Goal: Communication & Community: Participate in discussion

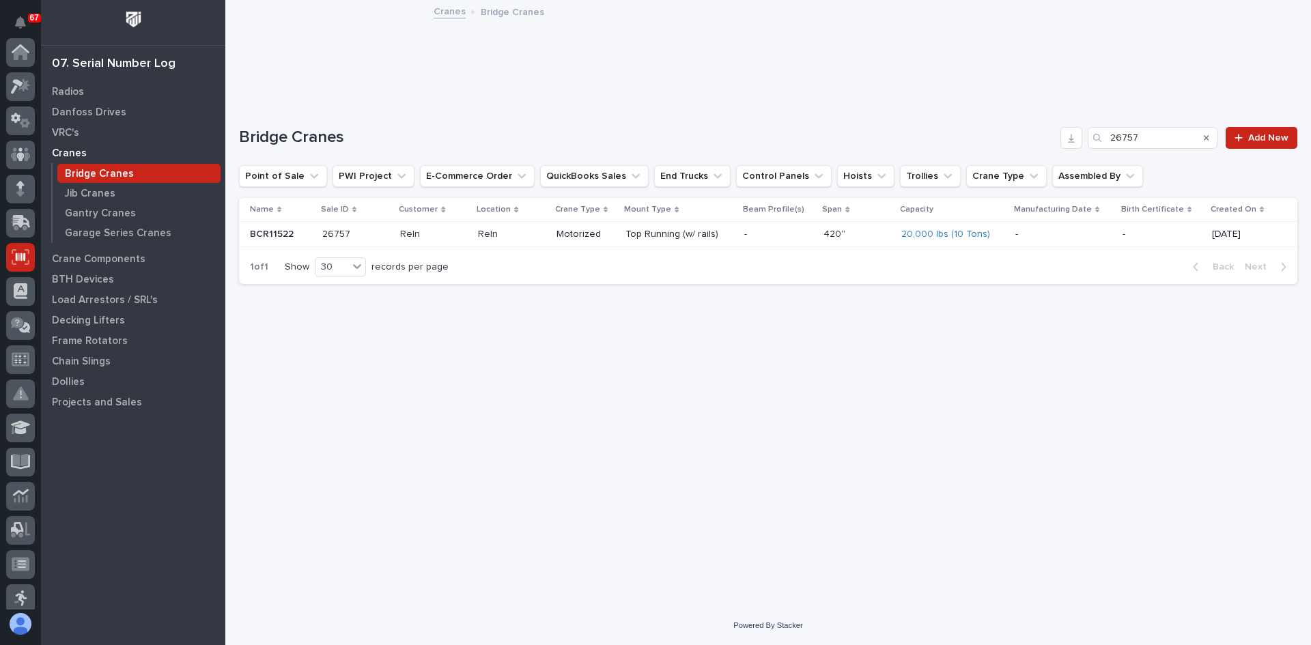
scroll to position [205, 0]
drag, startPoint x: 1149, startPoint y: 134, endPoint x: 995, endPoint y: 139, distance: 154.3
click at [995, 139] on div "Bridge Cranes 26757 Add New" at bounding box center [768, 138] width 1058 height 22
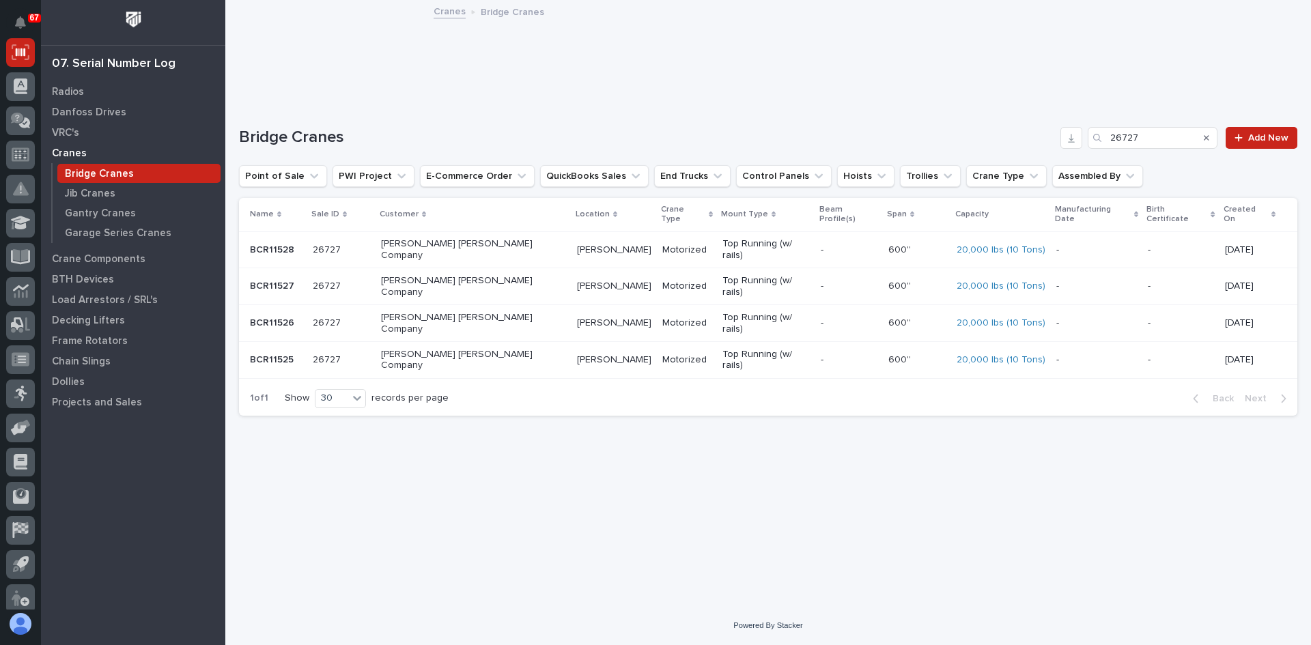
type input "26727"
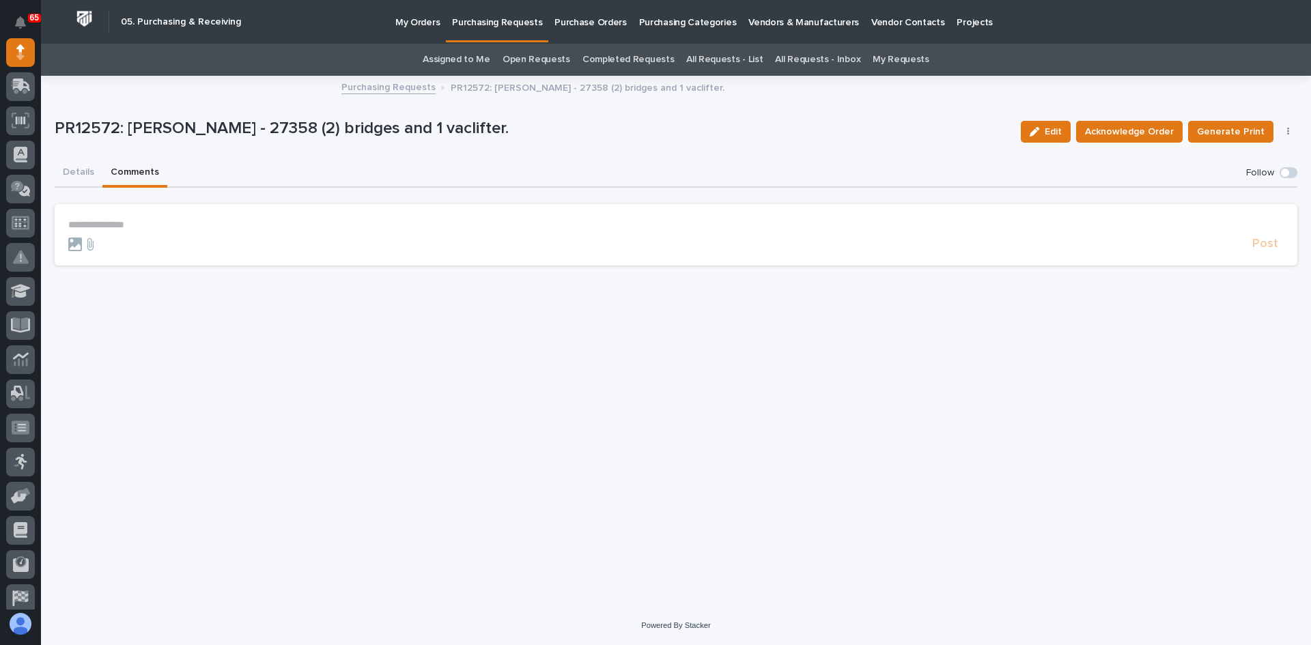
click at [137, 167] on button "Comments" at bounding box center [134, 173] width 65 height 29
click at [113, 236] on div "Post" at bounding box center [675, 244] width 1215 height 16
click at [99, 217] on section "**********" at bounding box center [676, 234] width 1242 height 61
click at [83, 223] on p "**********" at bounding box center [675, 225] width 1215 height 12
click at [103, 246] on span "Nathan Gross" at bounding box center [110, 245] width 76 height 10
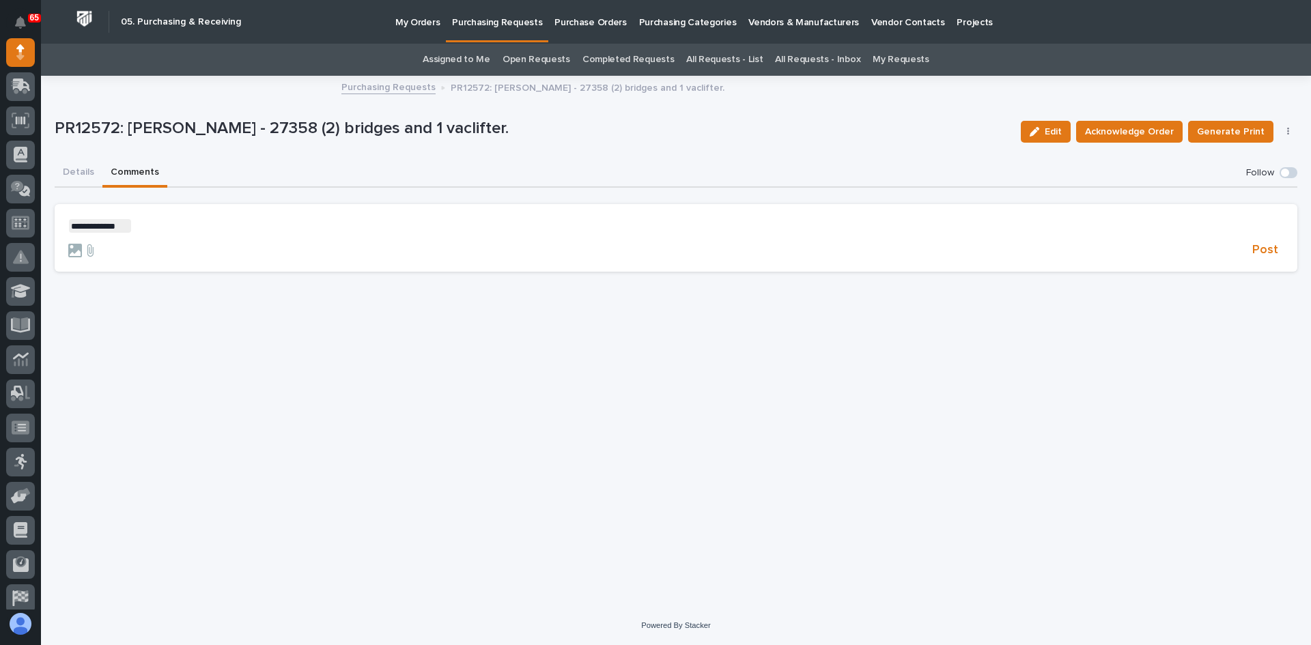
click at [141, 226] on p "**********" at bounding box center [675, 226] width 1215 height 14
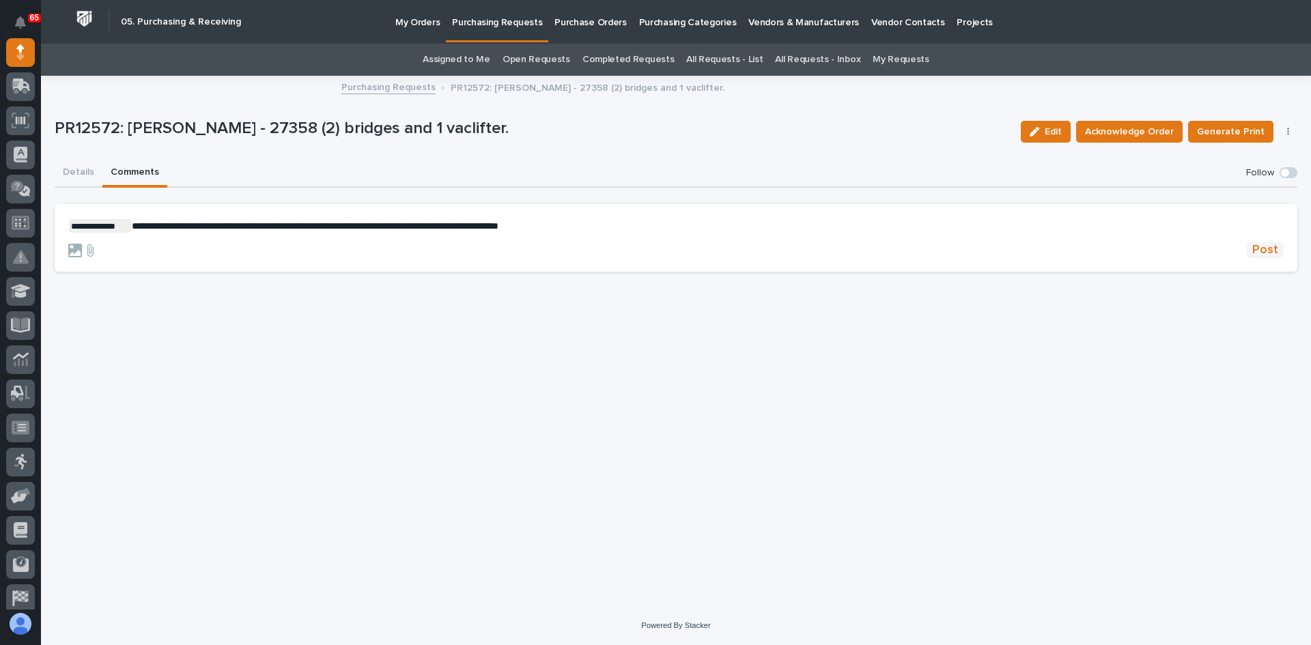
click at [1265, 250] on span "Post" at bounding box center [1265, 250] width 26 height 16
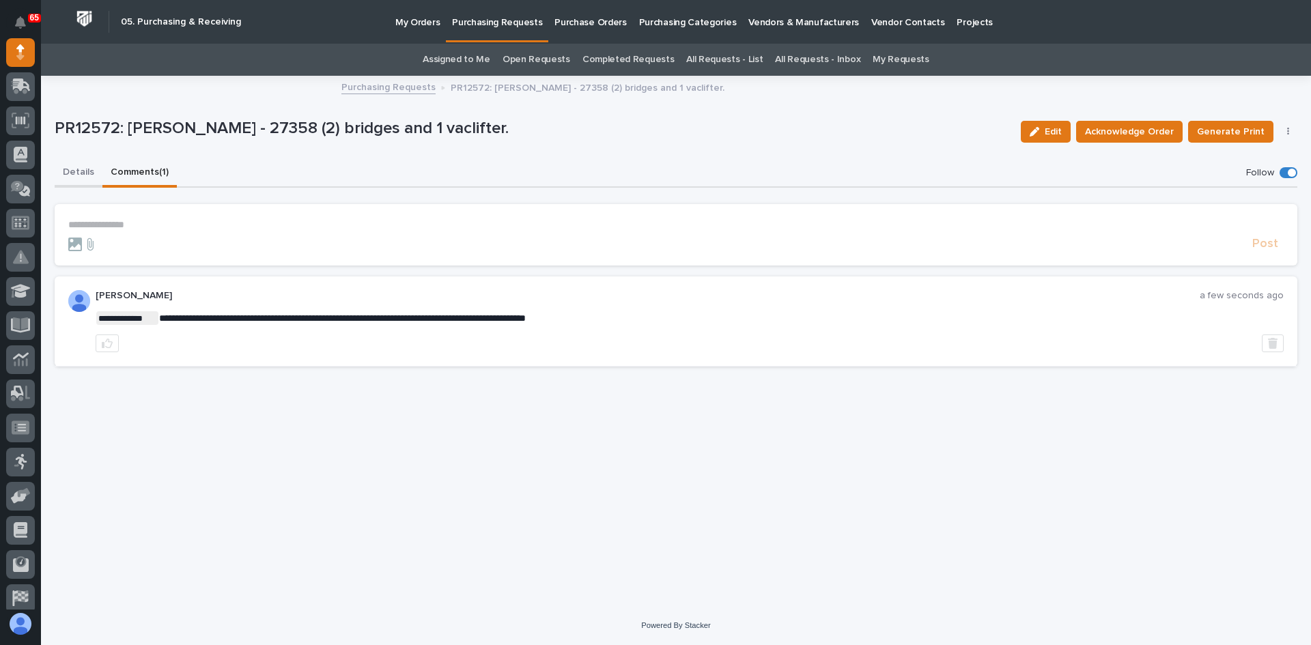
click at [78, 173] on button "Details" at bounding box center [79, 173] width 48 height 29
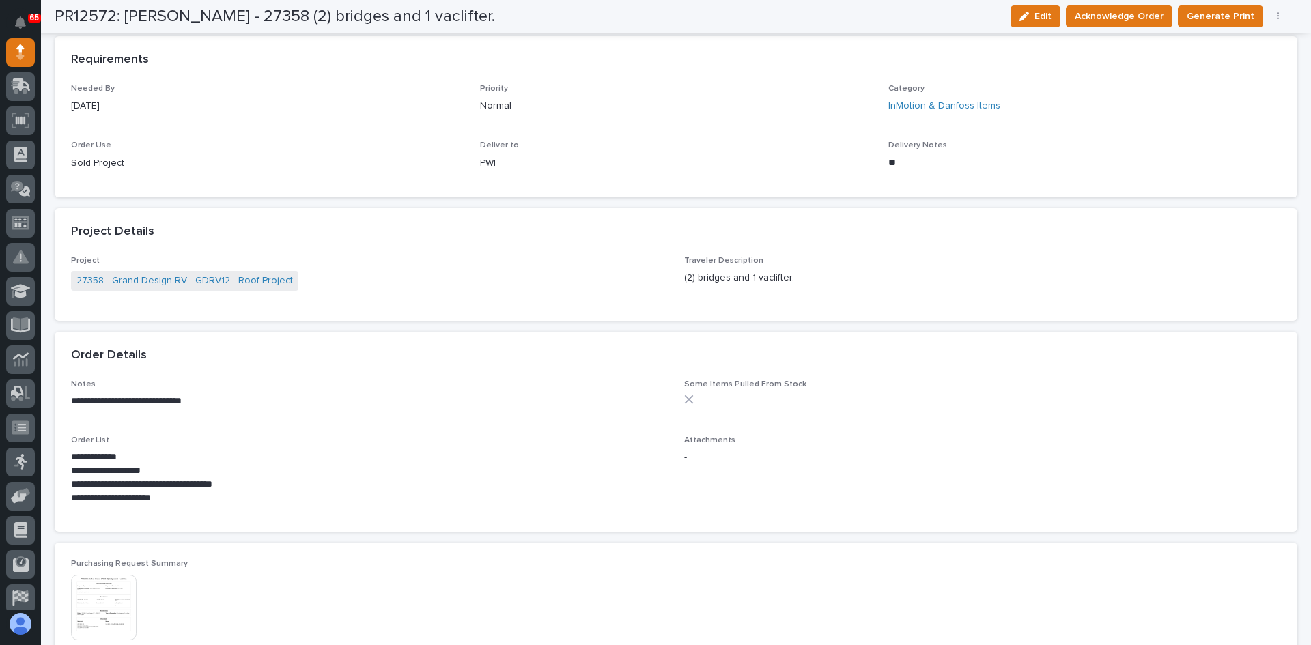
scroll to position [614, 0]
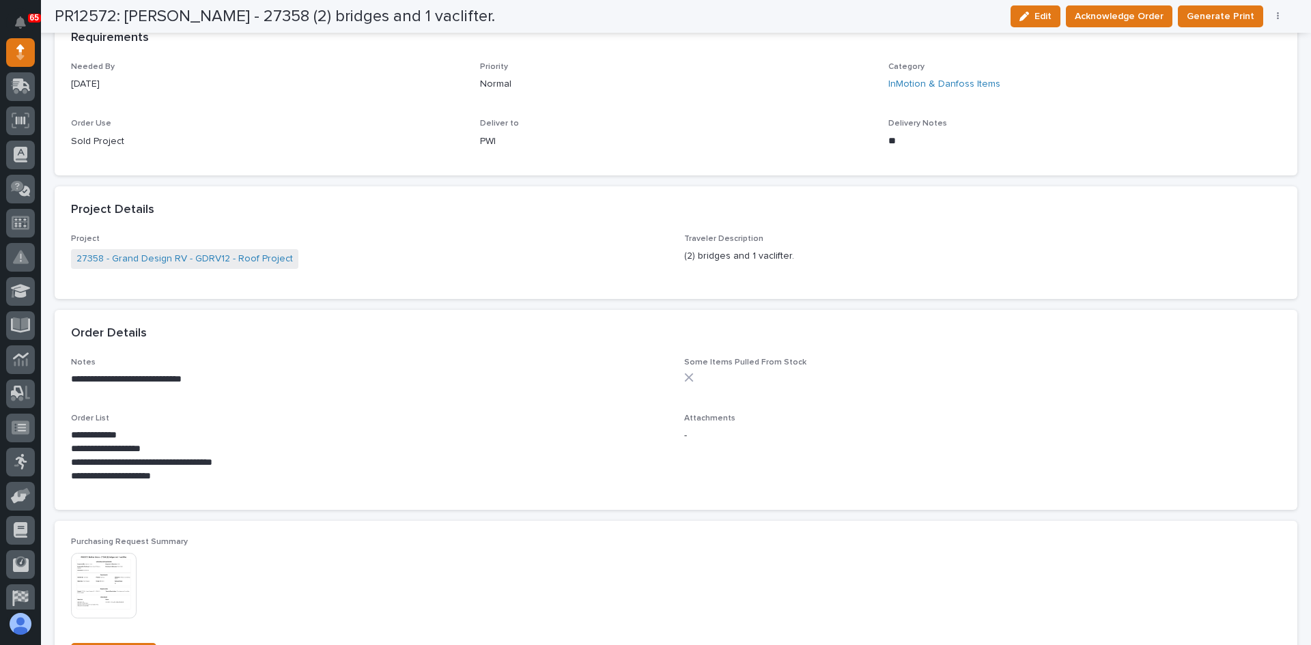
click at [96, 575] on img at bounding box center [104, 586] width 66 height 66
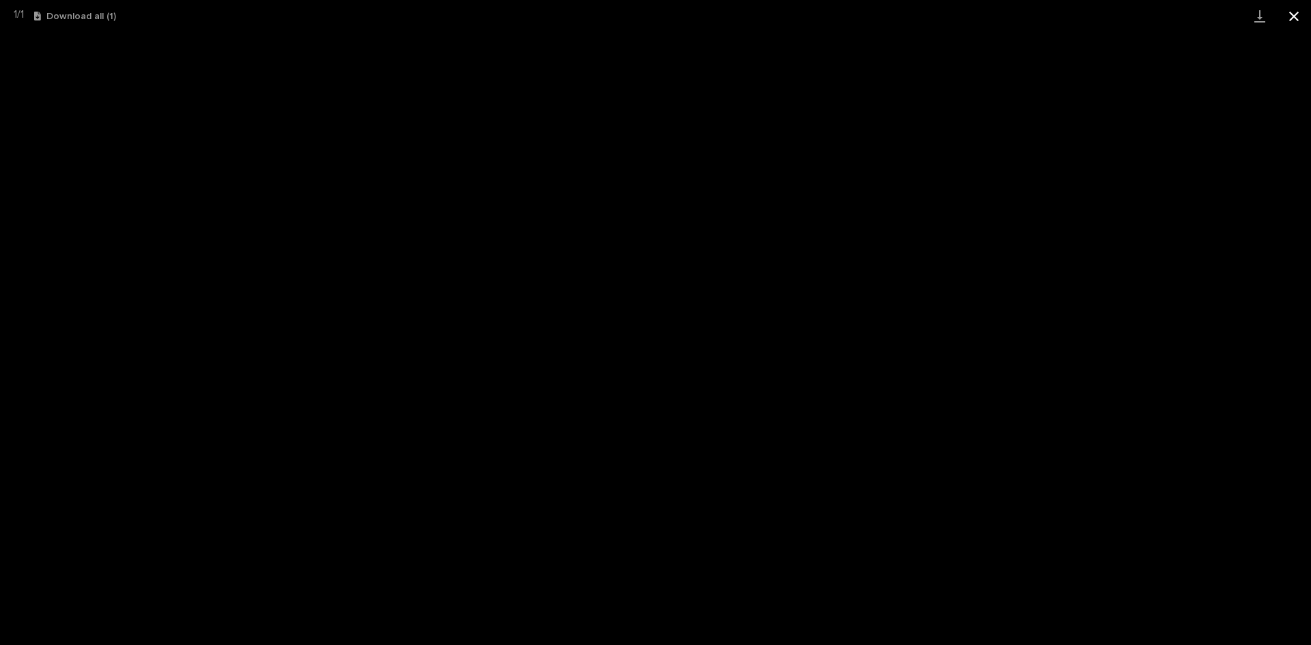
click at [1293, 17] on button "Close gallery" at bounding box center [1293, 16] width 34 height 32
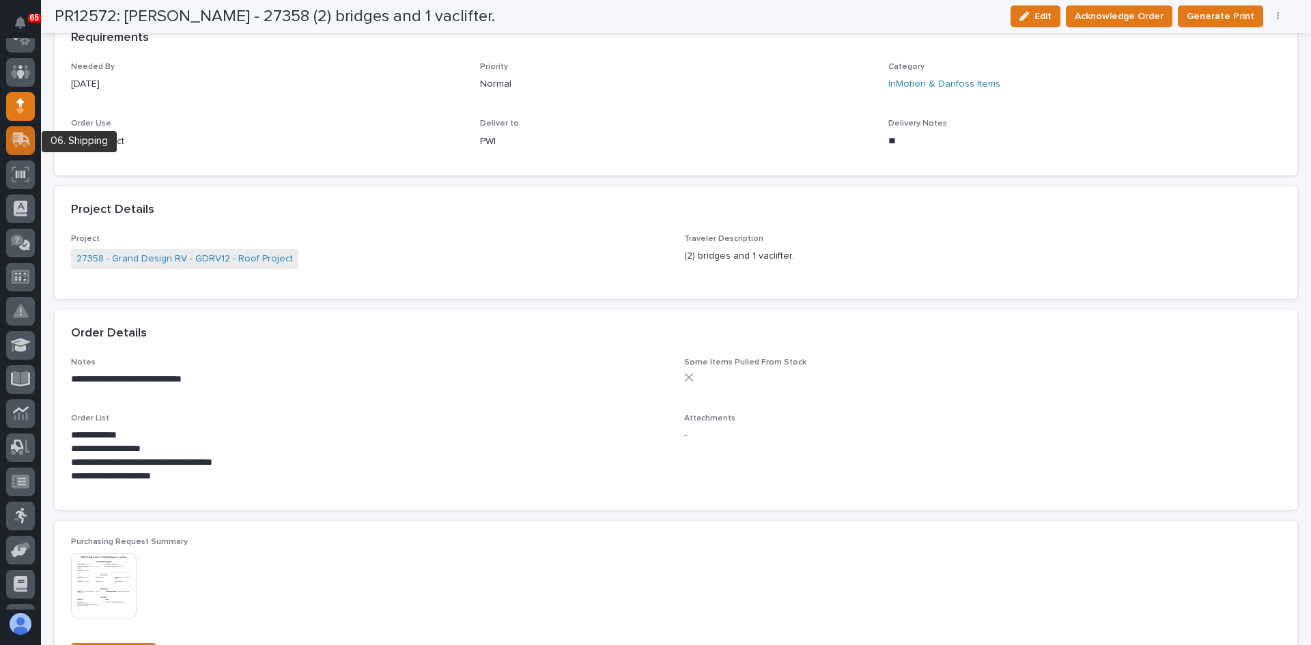
scroll to position [0, 0]
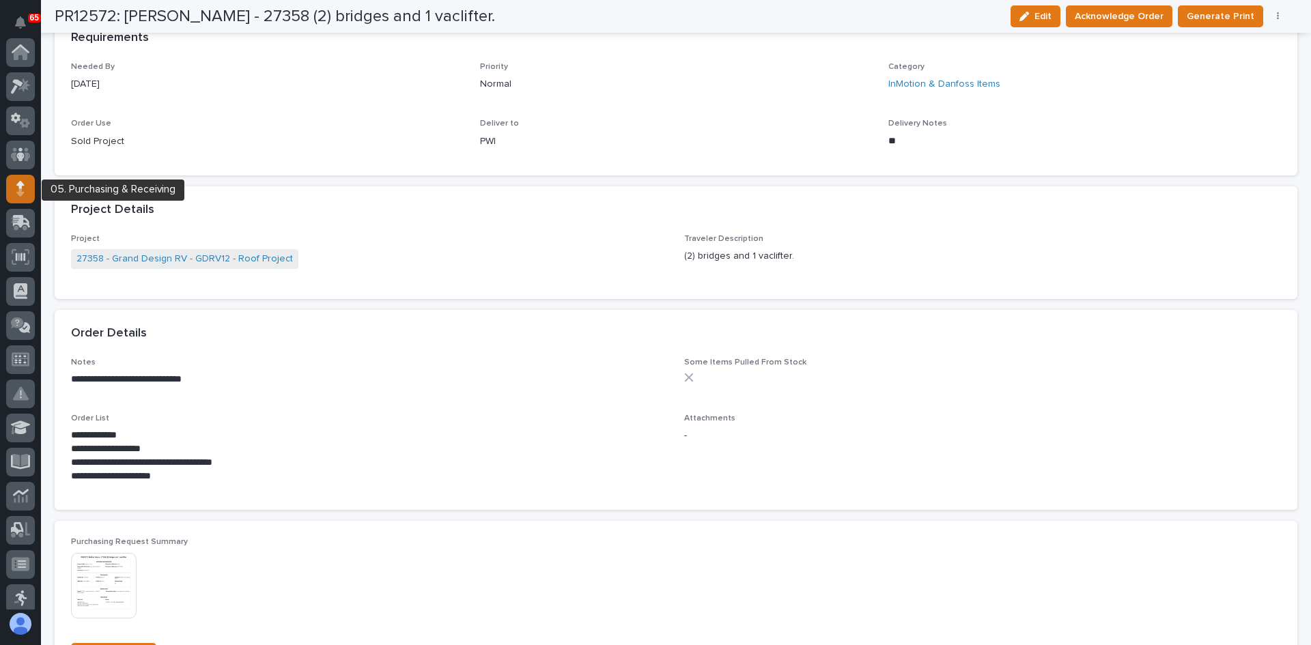
click at [25, 186] on div at bounding box center [20, 189] width 29 height 29
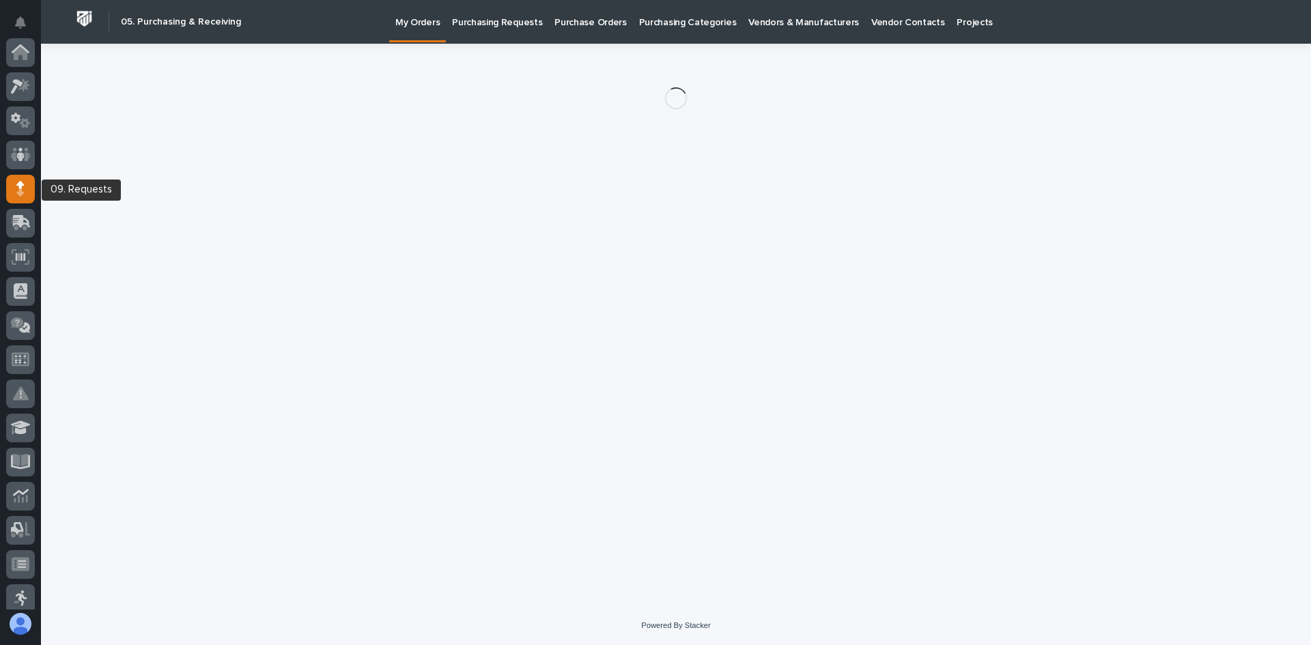
scroll to position [137, 0]
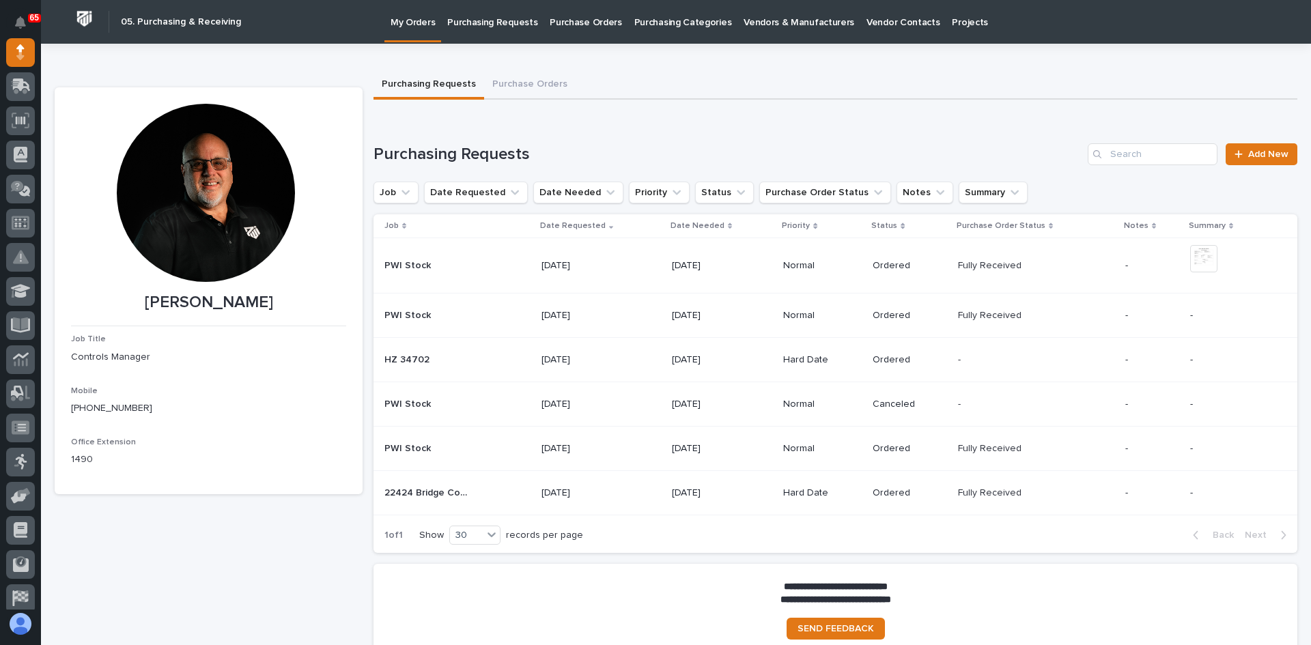
click at [434, 83] on button "Purchasing Requests" at bounding box center [428, 85] width 111 height 29
click at [472, 20] on p "Purchasing Requests" at bounding box center [492, 14] width 90 height 29
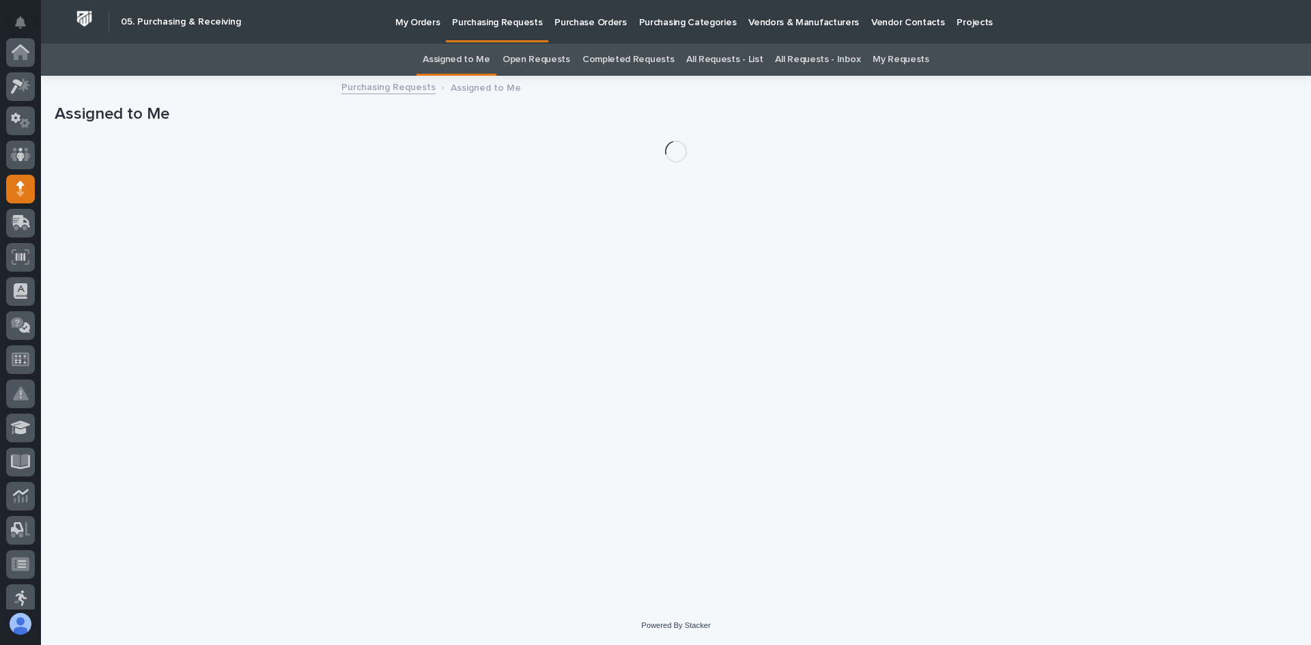
scroll to position [137, 0]
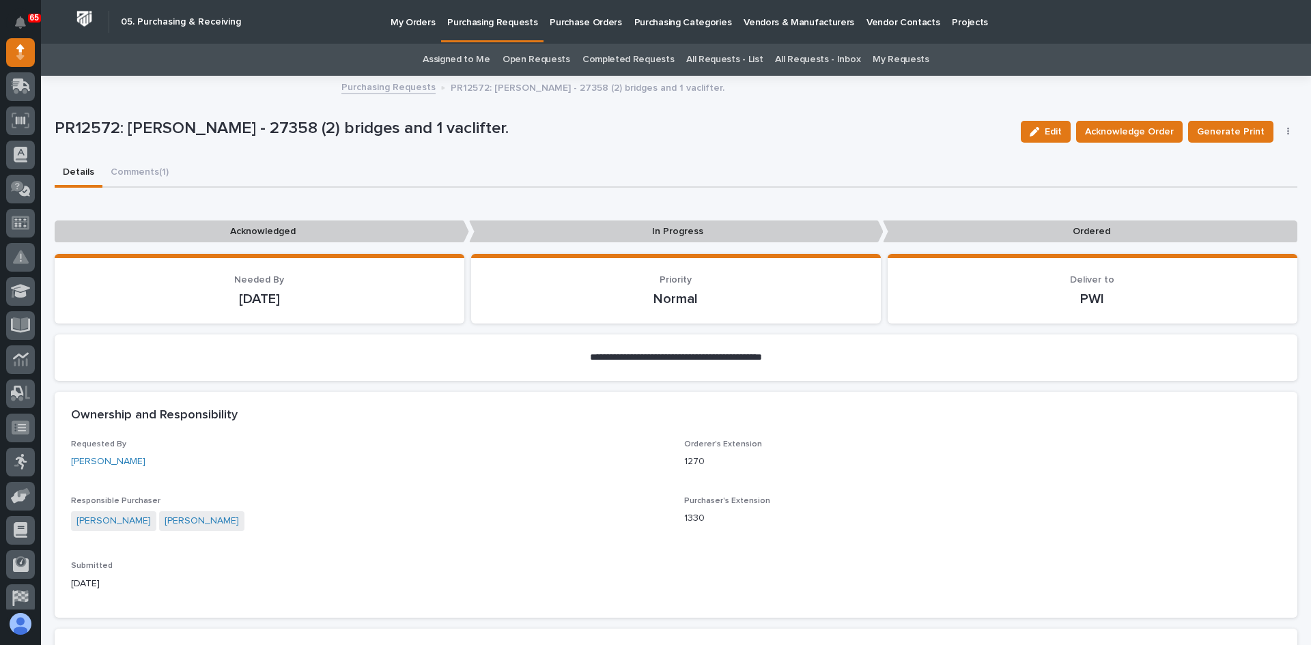
click at [456, 60] on link "Assigned to Me" at bounding box center [457, 60] width 68 height 32
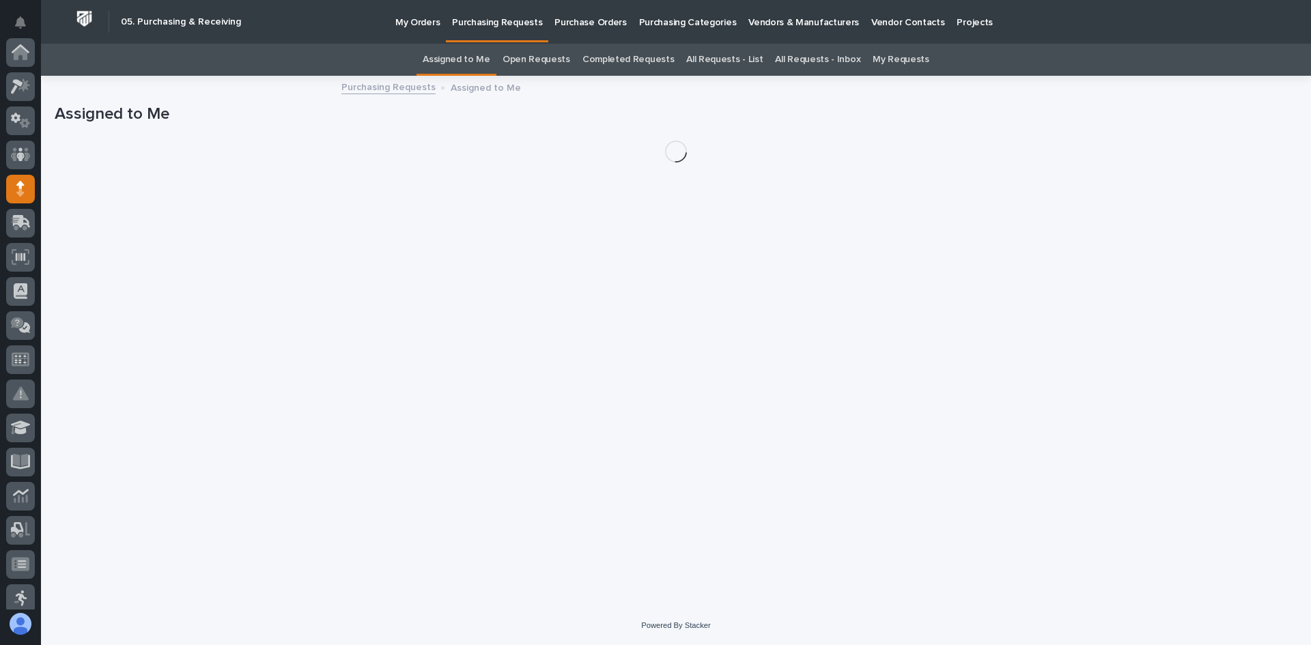
scroll to position [137, 0]
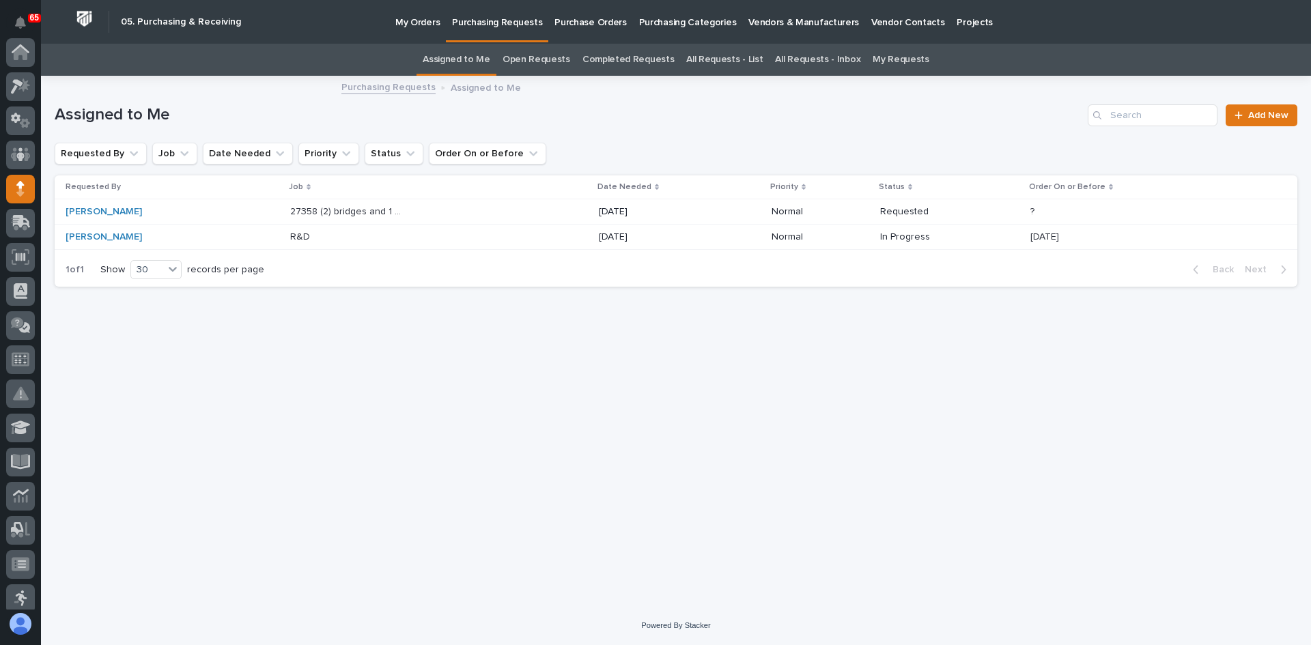
scroll to position [137, 0]
